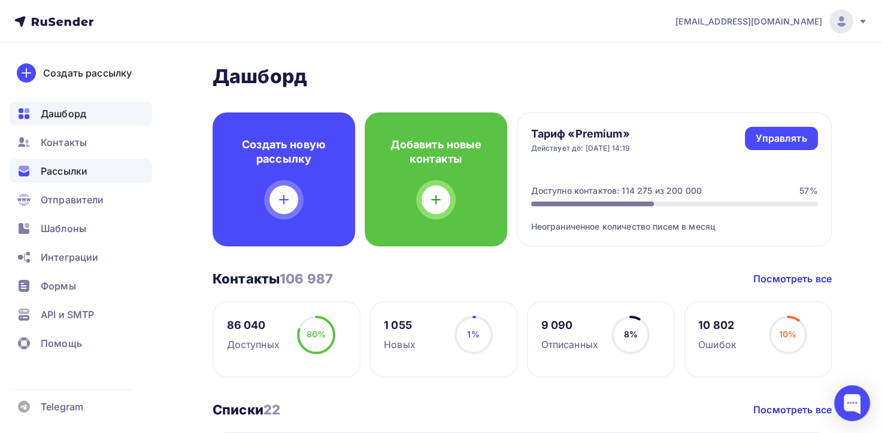
click at [48, 174] on span "Рассылки" at bounding box center [64, 171] width 47 height 14
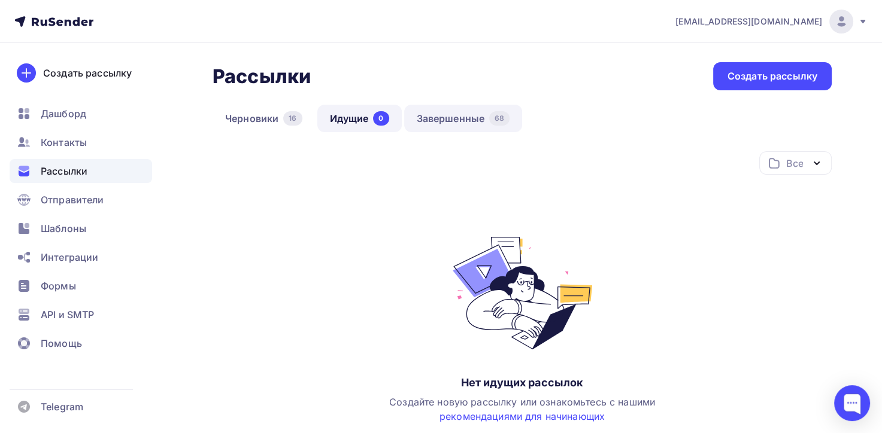
click at [450, 118] on link "Завершенные 68" at bounding box center [463, 119] width 119 height 28
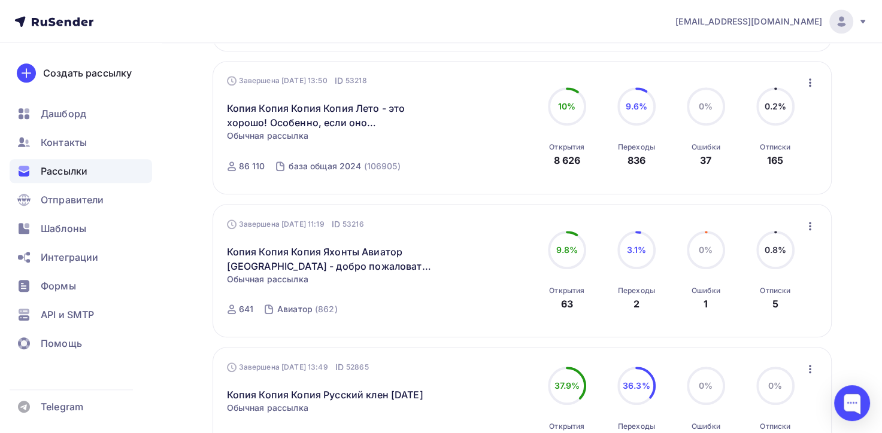
scroll to position [1078, 0]
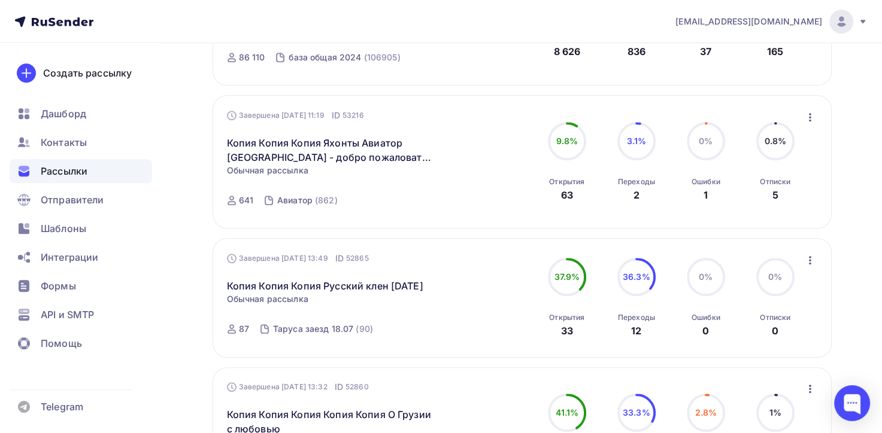
click at [809, 115] on icon "button" at bounding box center [810, 117] width 2 height 8
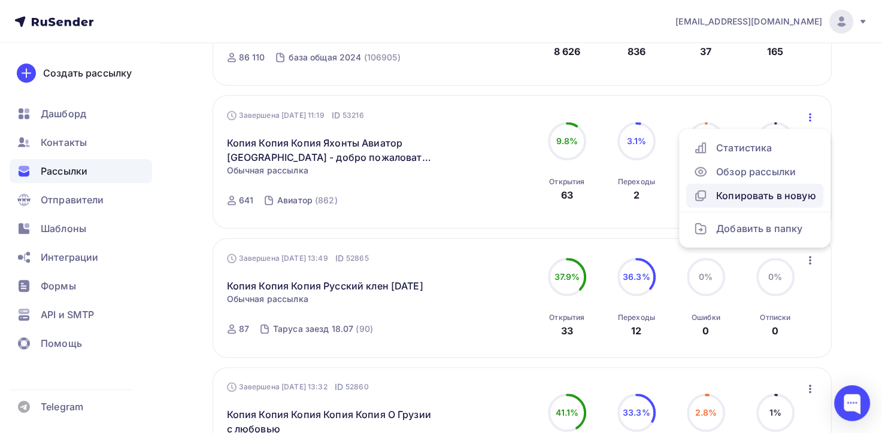
click at [745, 197] on div "Копировать в новую" at bounding box center [754, 196] width 123 height 14
